Goal: Check status: Check status

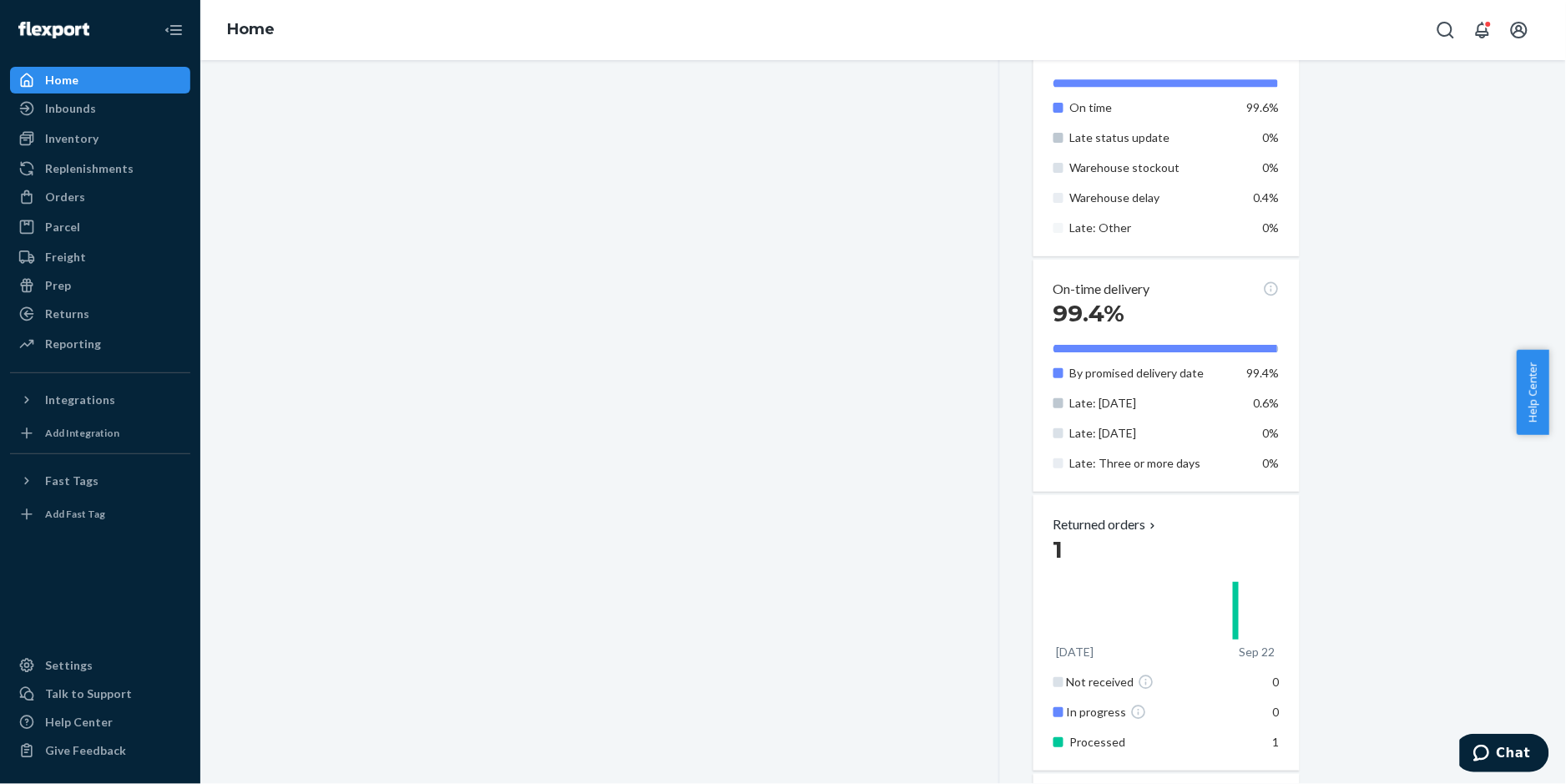
scroll to position [779, 0]
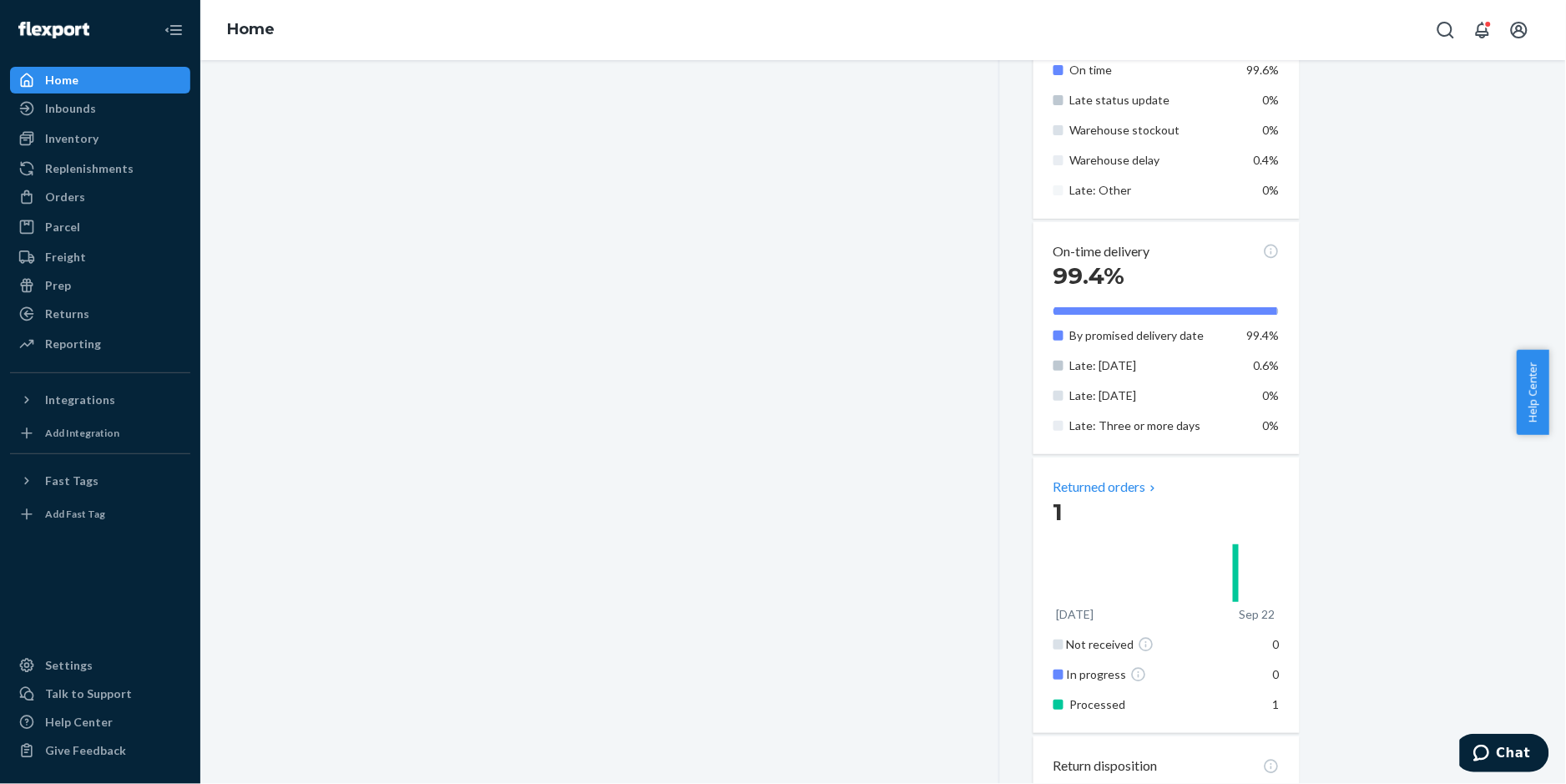
click at [1120, 486] on p "Returned orders" at bounding box center [1106, 487] width 106 height 20
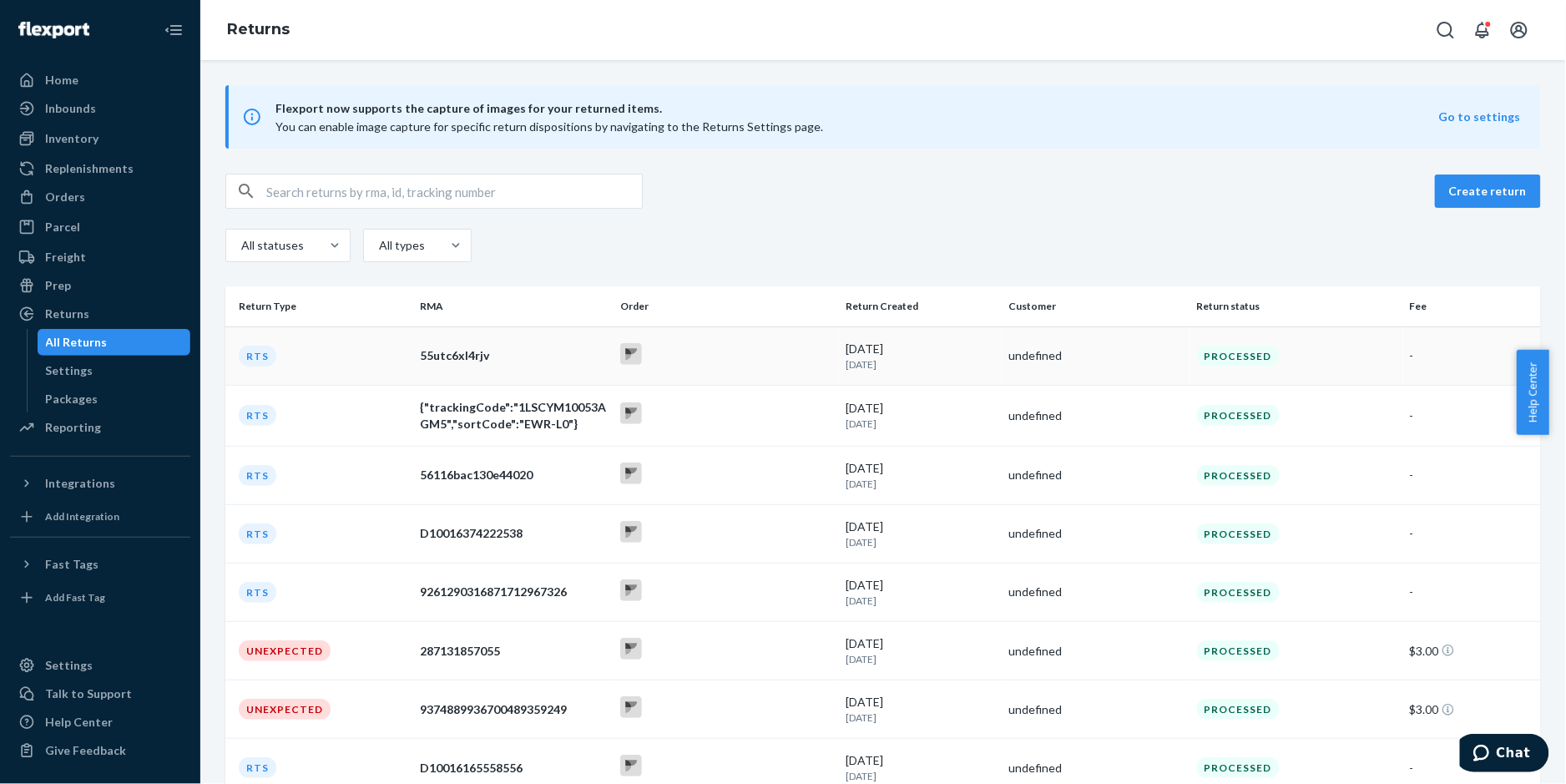
click at [430, 350] on div "55utc6xl4rjv" at bounding box center [513, 356] width 187 height 17
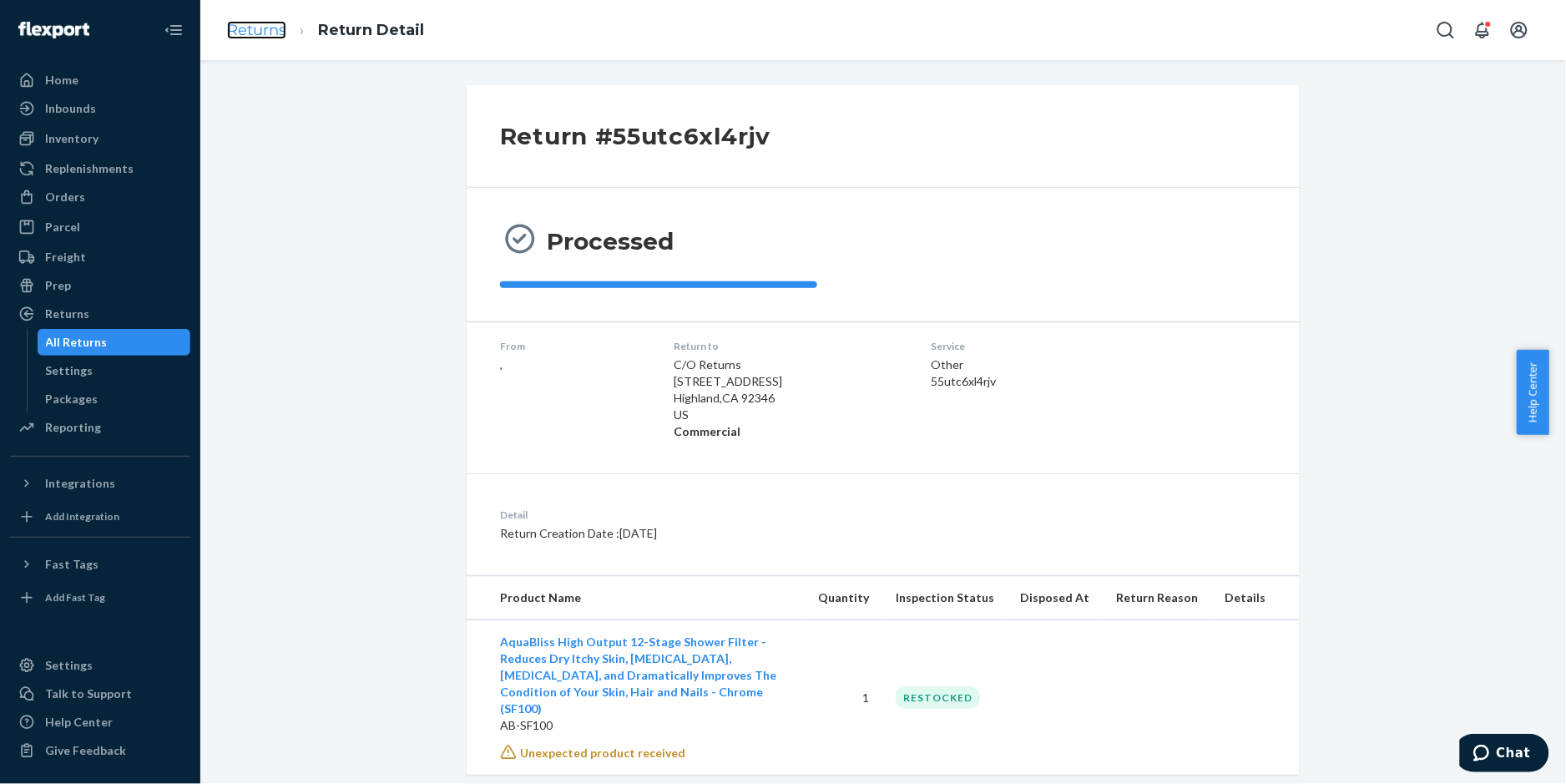
click at [253, 30] on link "Returns" at bounding box center [256, 29] width 60 height 19
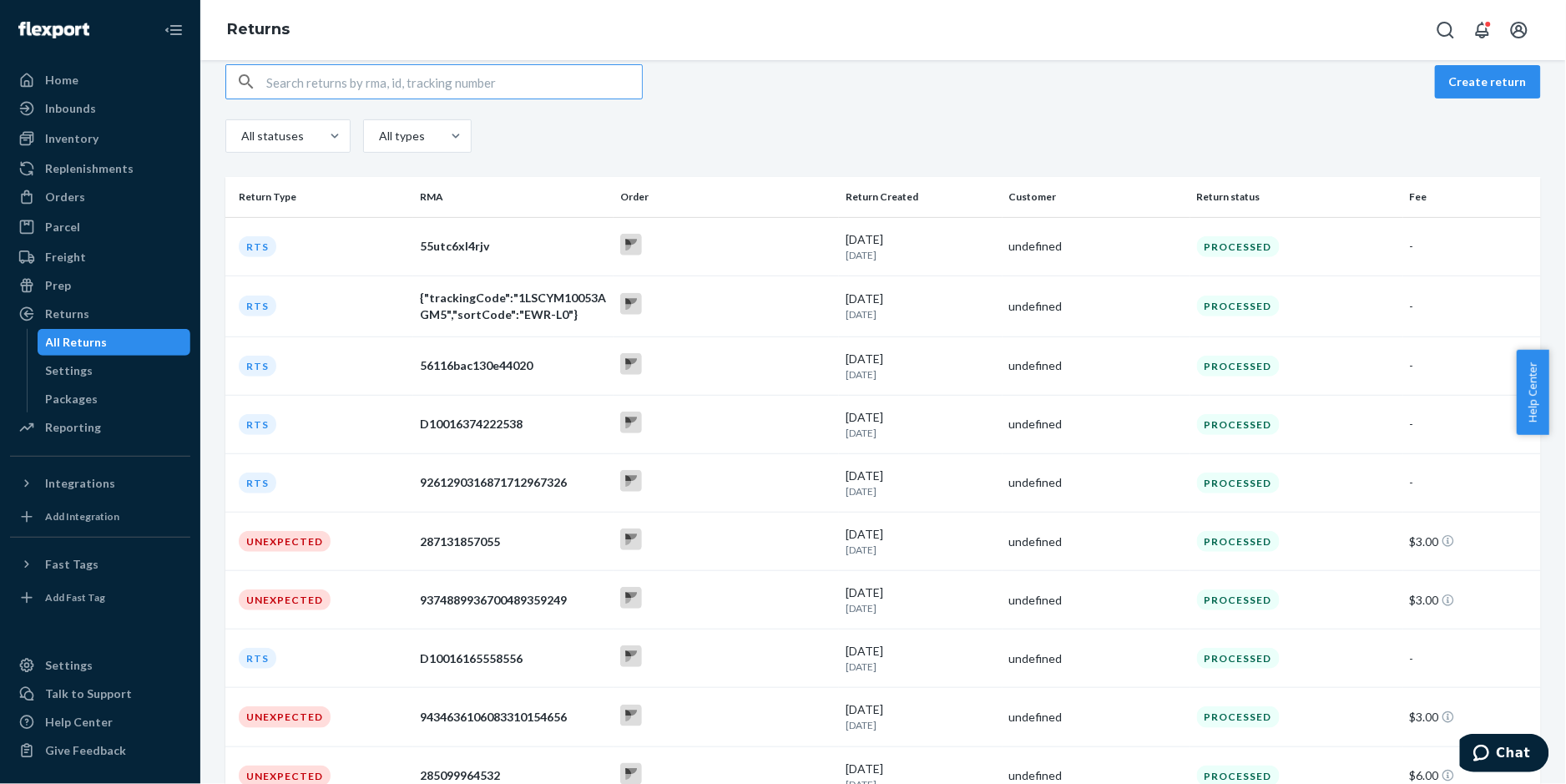
scroll to position [220, 0]
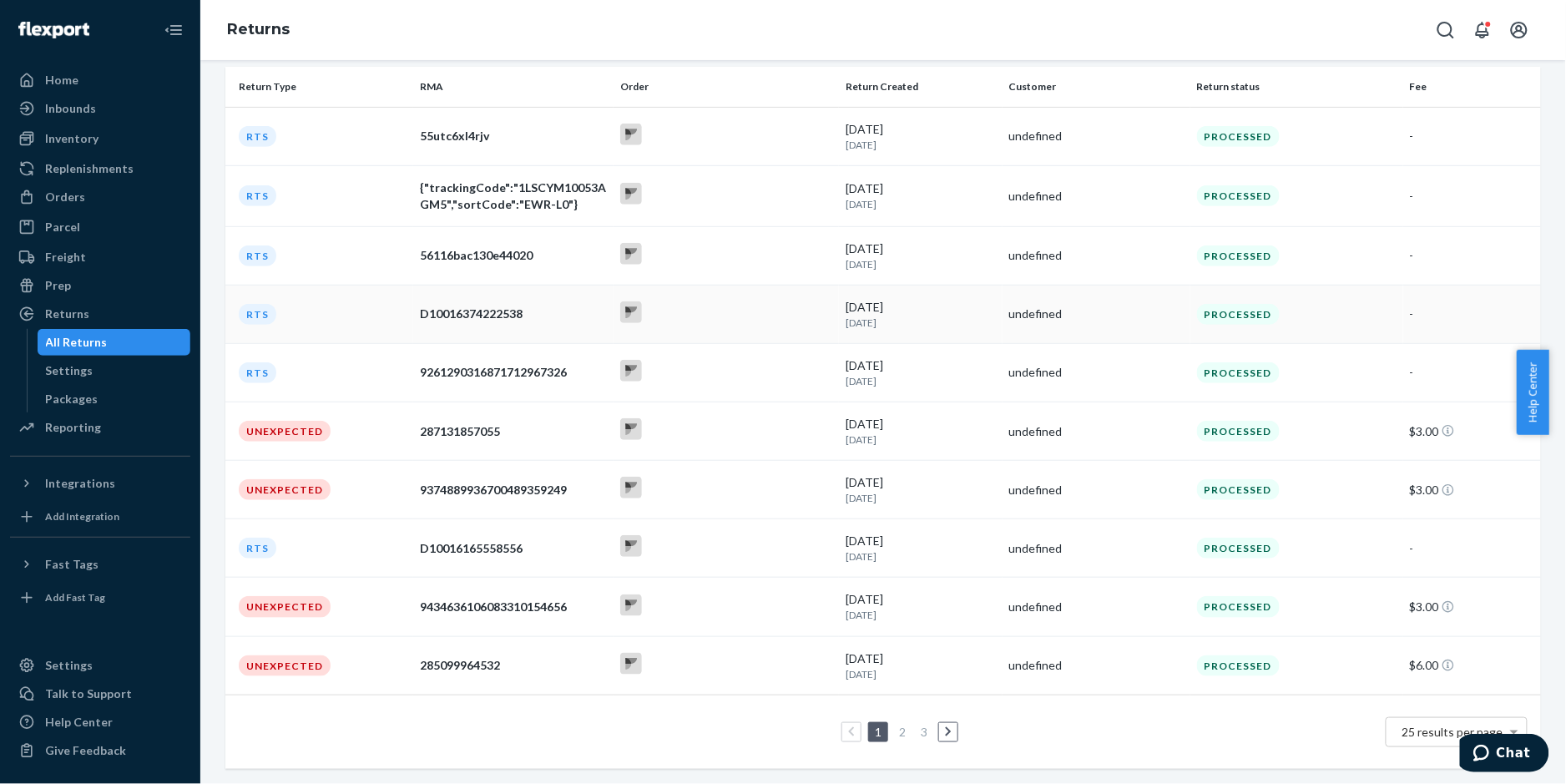
click at [455, 313] on div "D10016374222538" at bounding box center [513, 314] width 187 height 17
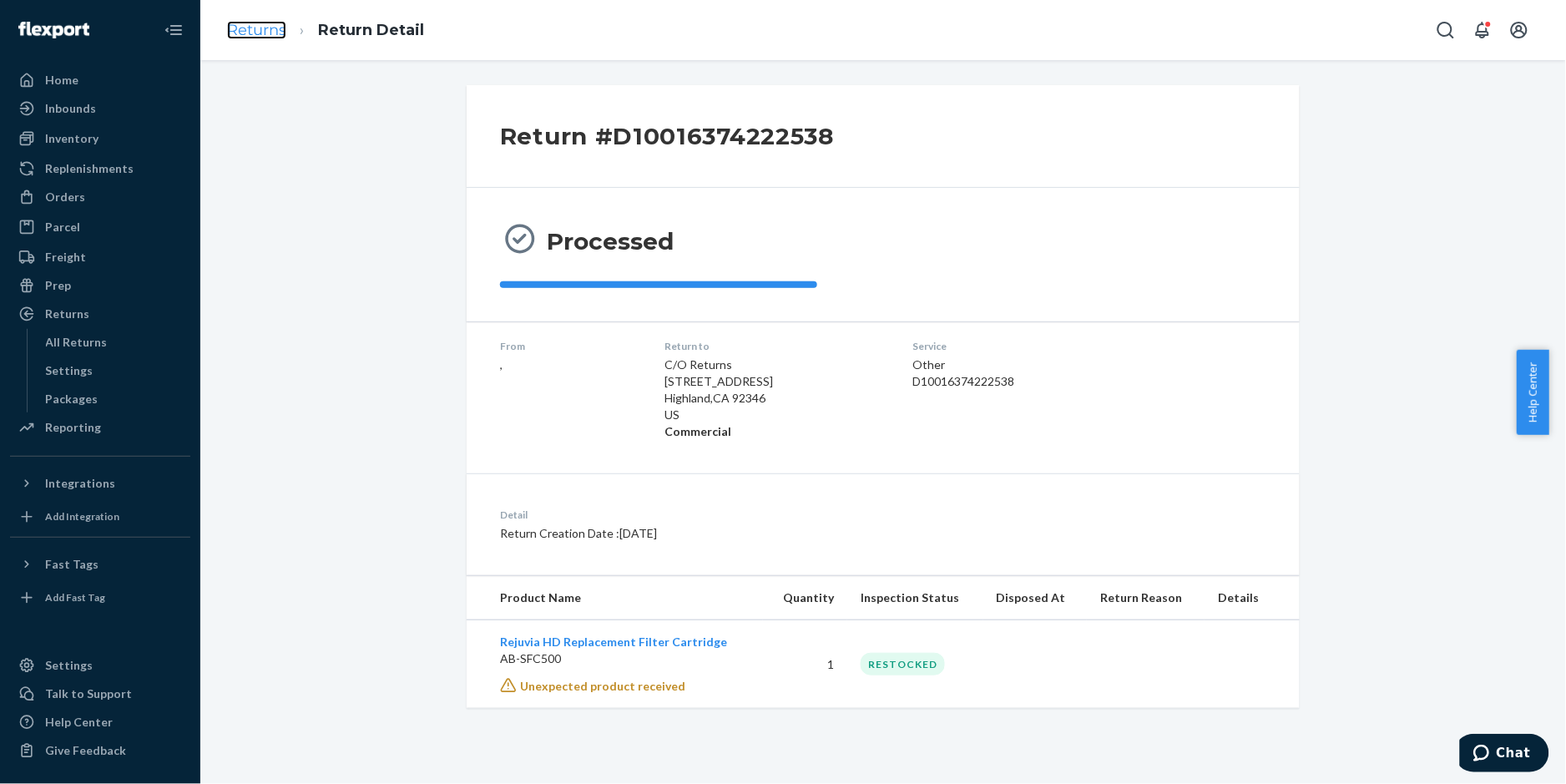
click at [250, 34] on link "Returns" at bounding box center [256, 29] width 60 height 19
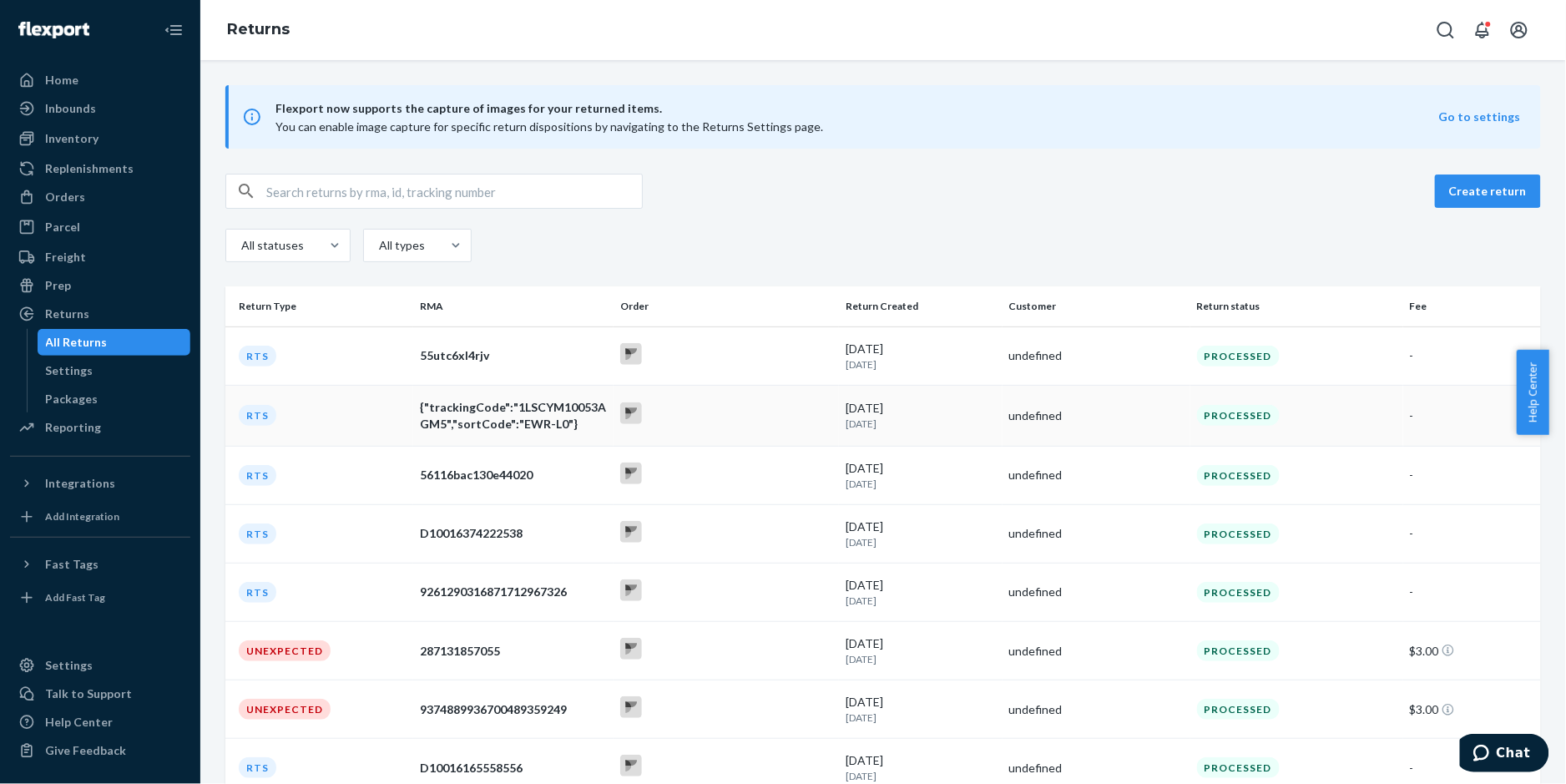
click at [478, 426] on div "{"trackingCode":"1LSCYM10053AGM5","sortCode":"EWR-L0"}" at bounding box center [513, 416] width 187 height 34
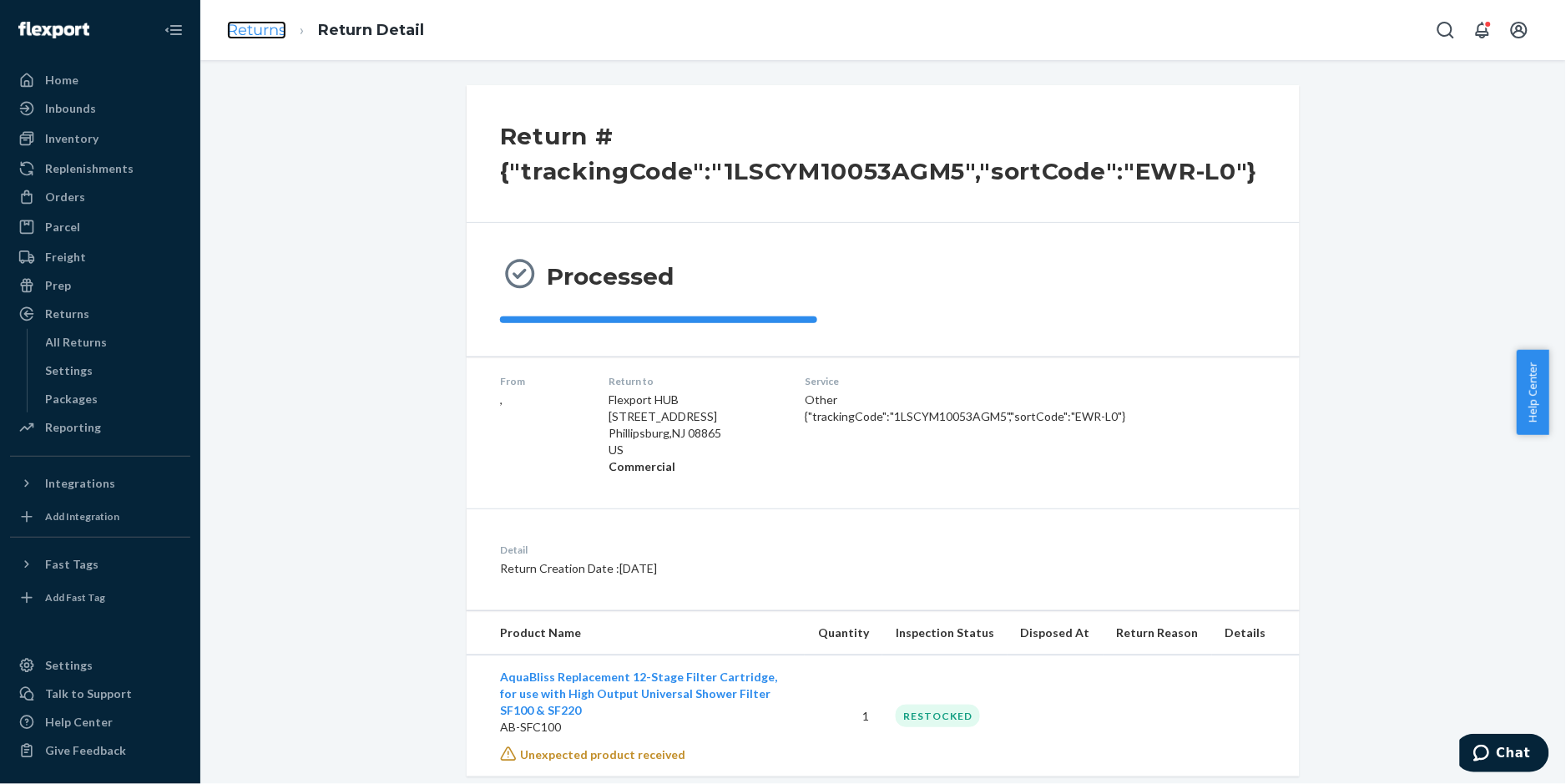
click at [255, 29] on link "Returns" at bounding box center [256, 29] width 60 height 19
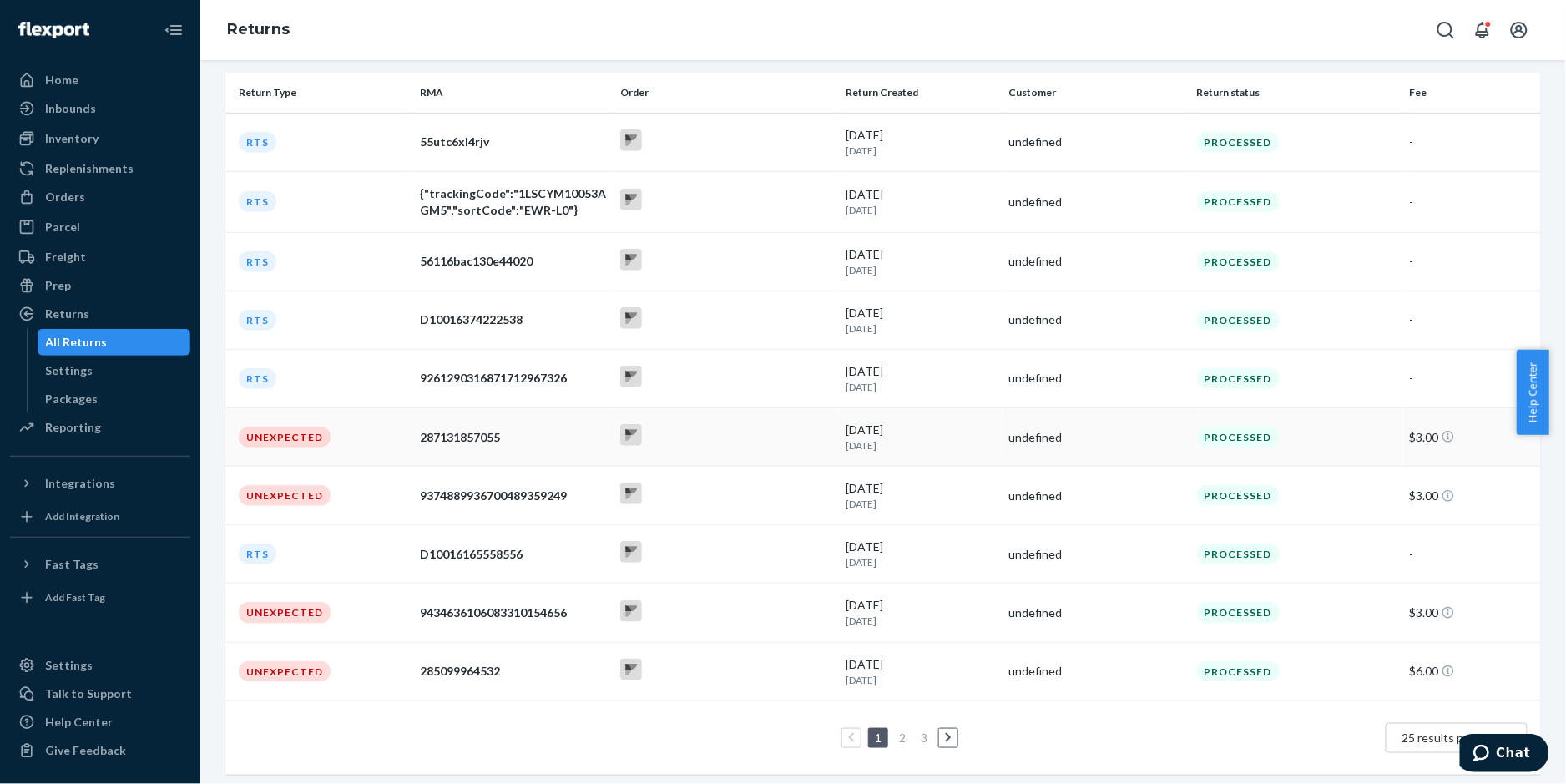
scroll to position [220, 0]
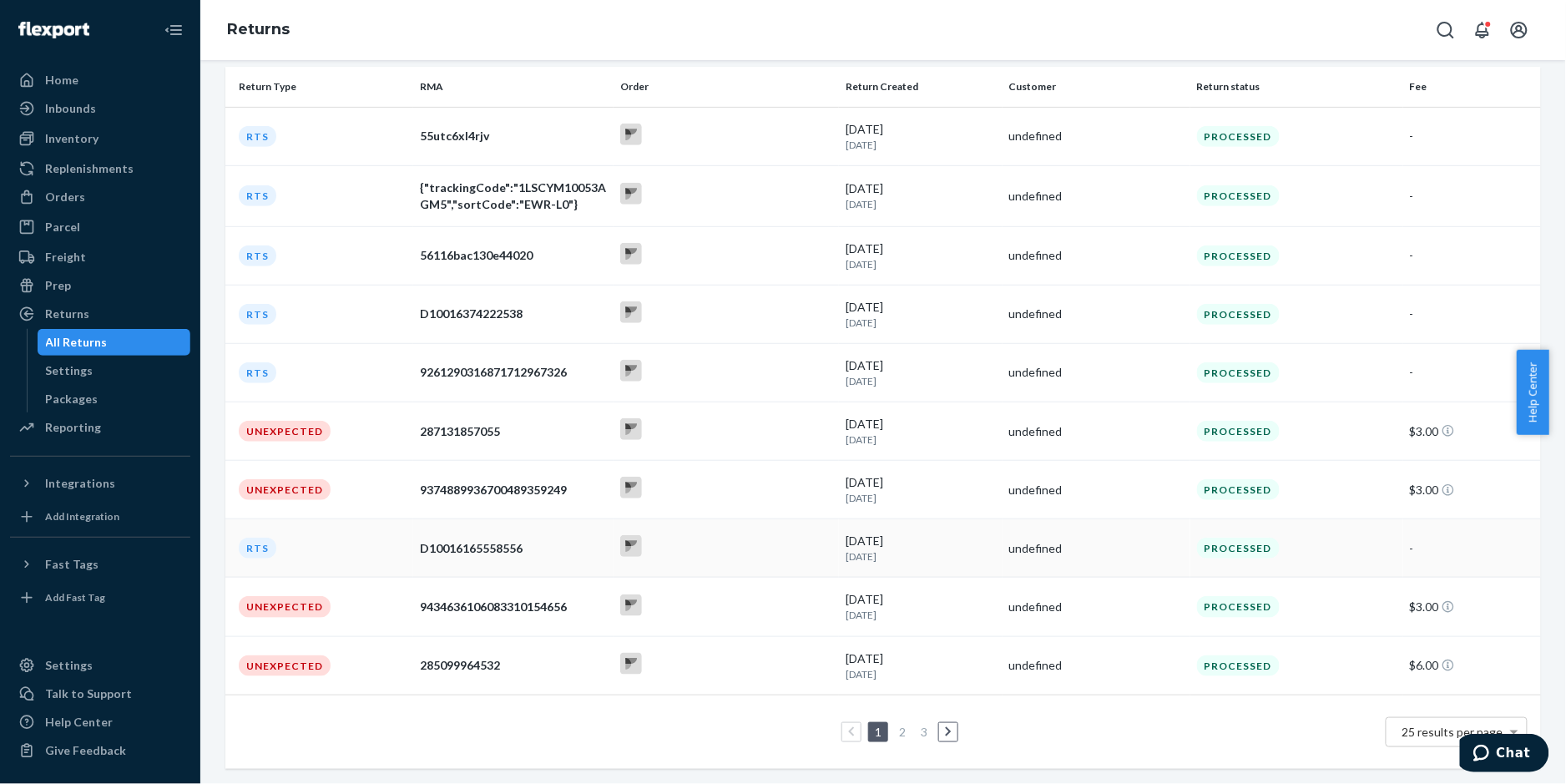
click at [430, 548] on div "D10016165558556" at bounding box center [513, 548] width 187 height 17
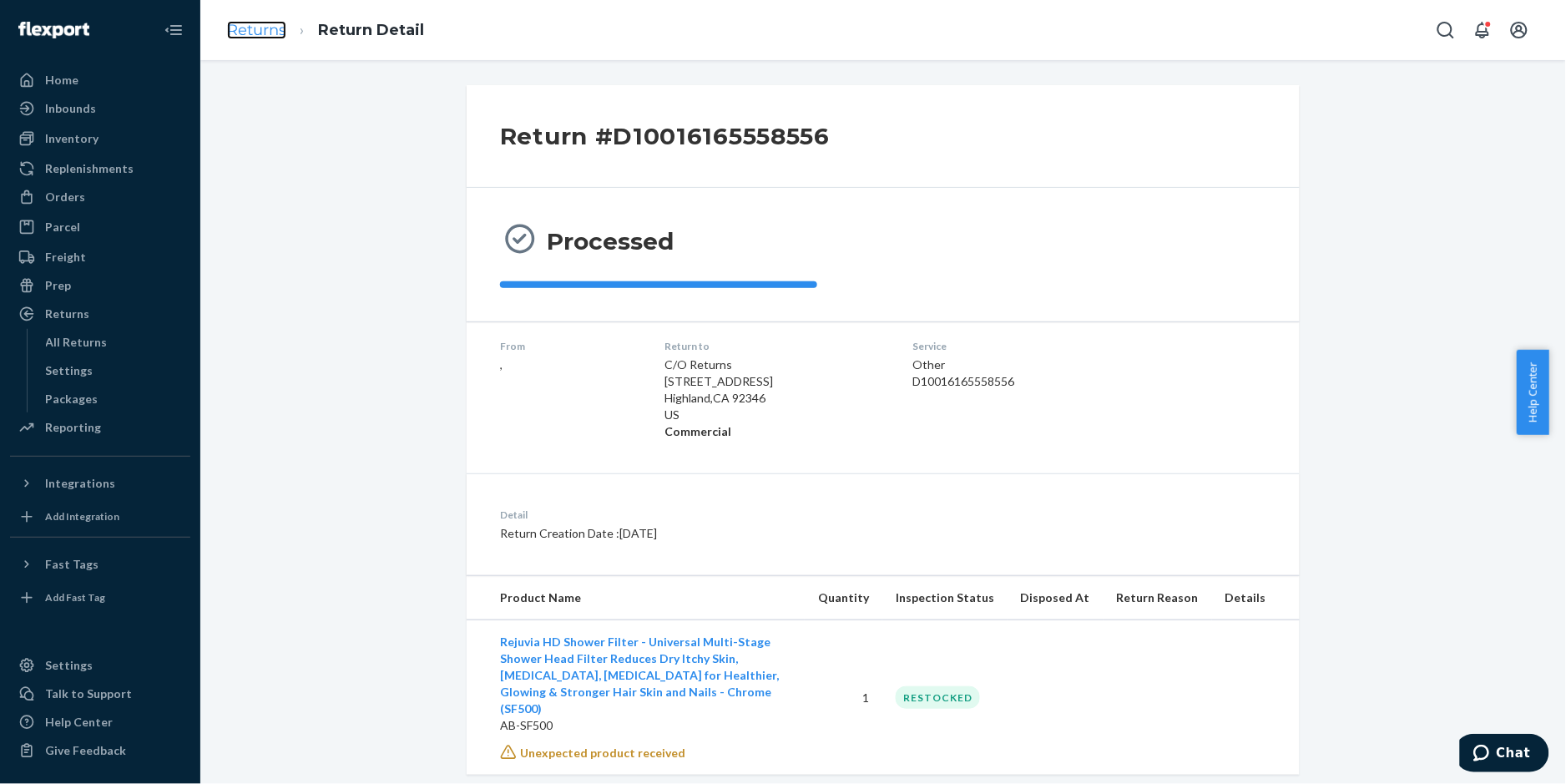
click at [260, 34] on link "Returns" at bounding box center [256, 29] width 60 height 19
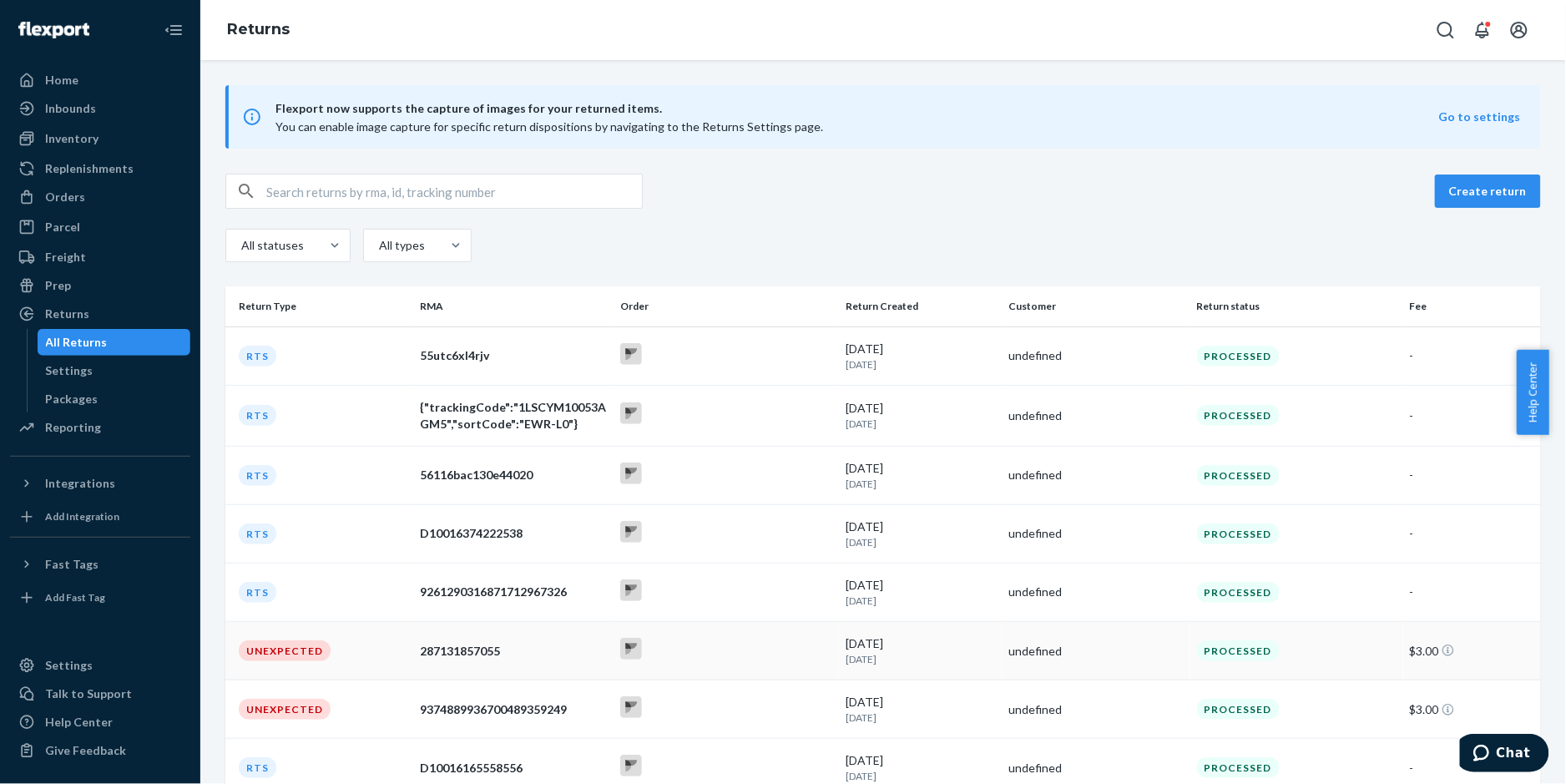
click at [441, 651] on div "287131857055" at bounding box center [513, 651] width 187 height 17
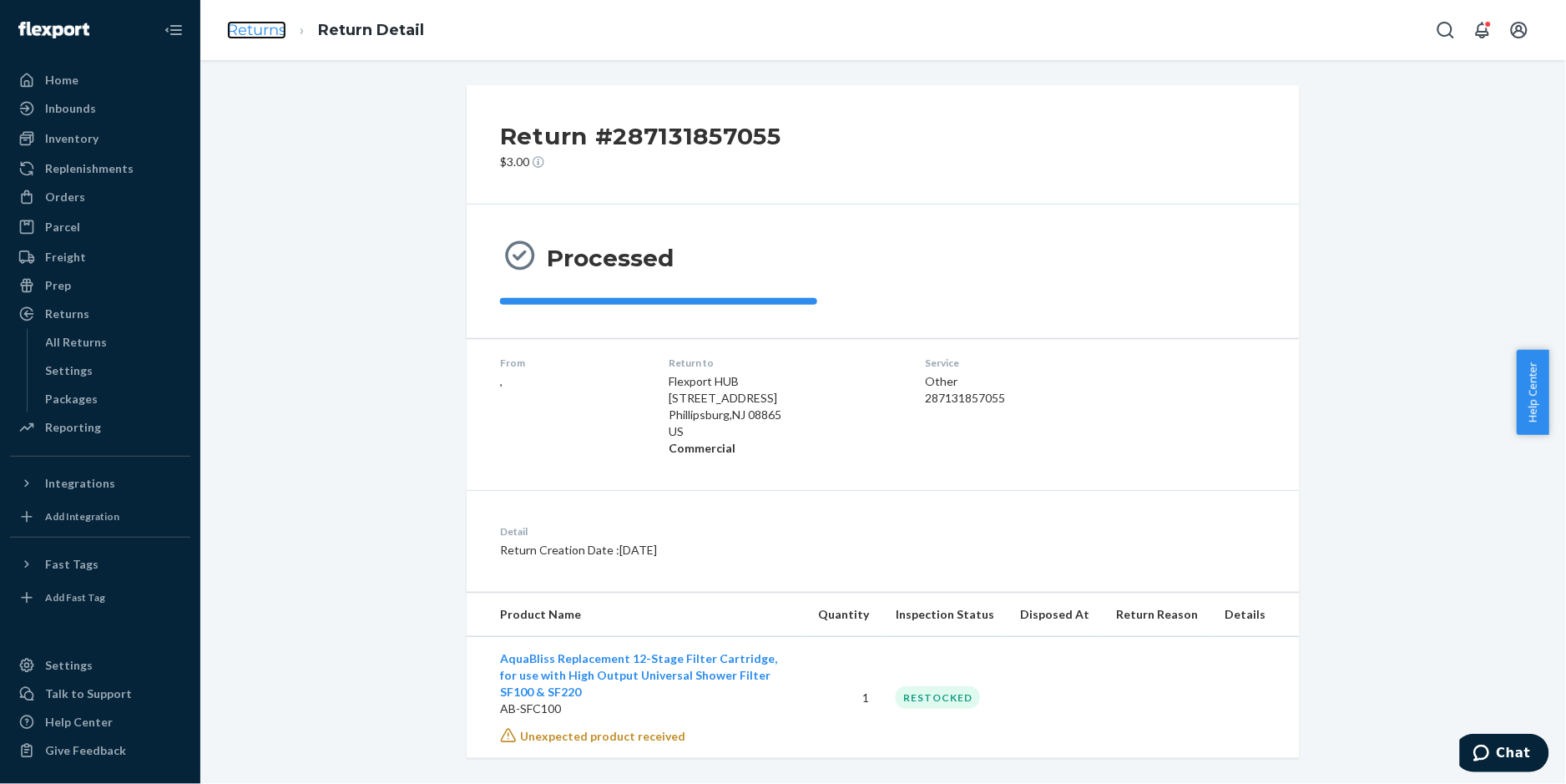
click at [239, 24] on link "Returns" at bounding box center [256, 29] width 60 height 19
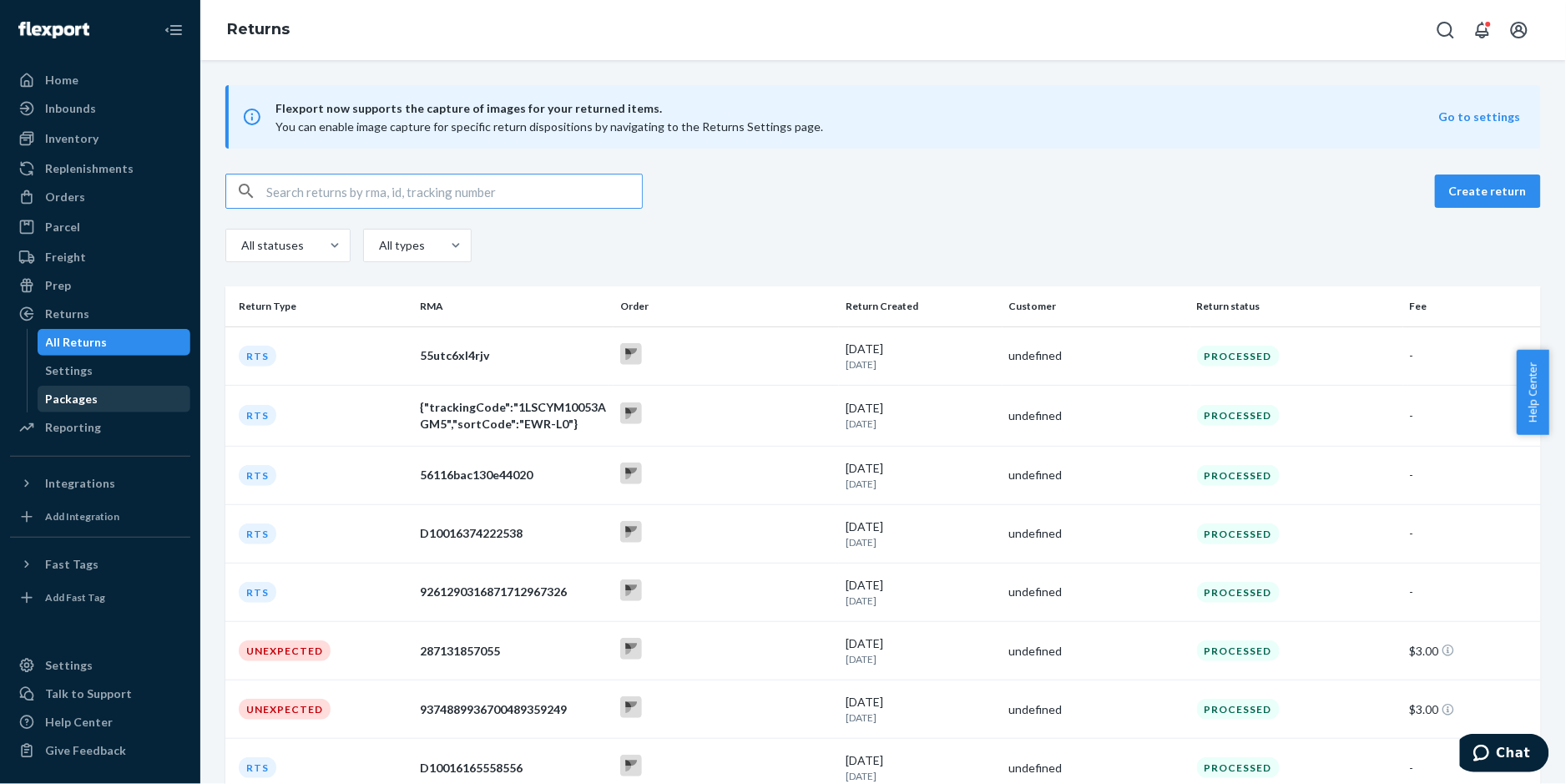
click at [97, 403] on div "Packages" at bounding box center [114, 399] width 150 height 23
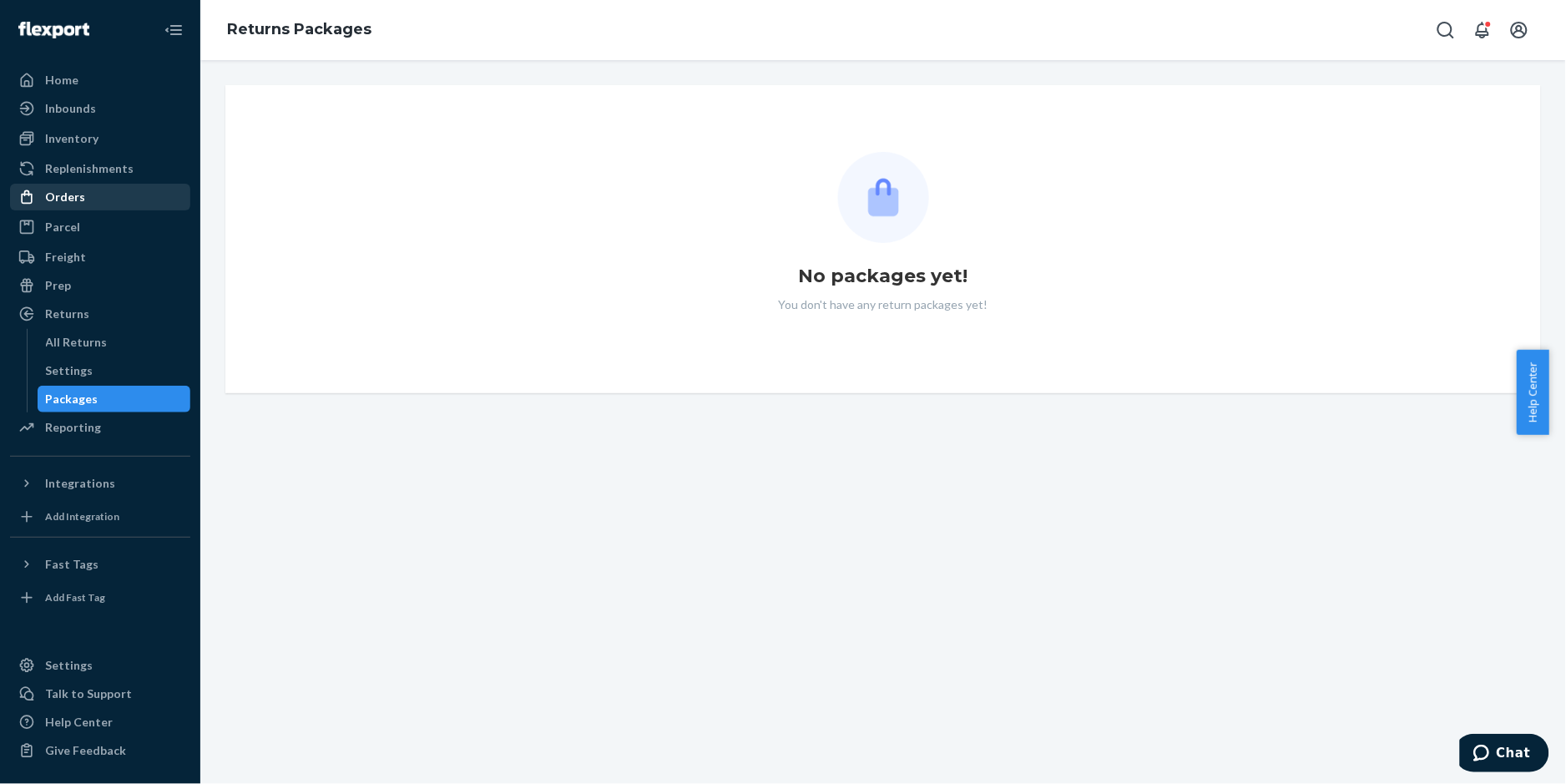
click at [85, 199] on div "Orders" at bounding box center [100, 196] width 177 height 23
